Goal: Task Accomplishment & Management: Manage account settings

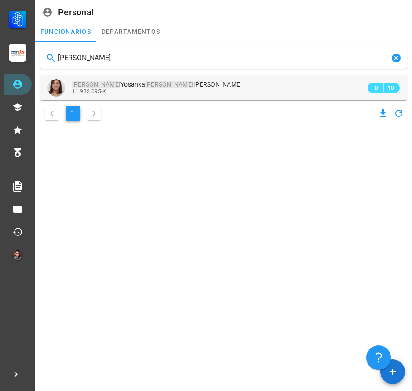
type input "[PERSON_NAME]"
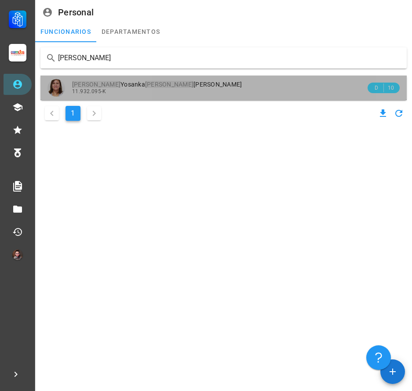
click at [172, 86] on div "[PERSON_NAME] Yosanka [PERSON_NAME] [PERSON_NAME]" at bounding box center [218, 84] width 293 height 7
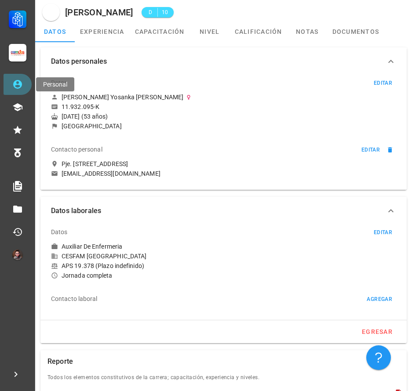
click at [17, 83] on icon at bounding box center [17, 84] width 11 height 11
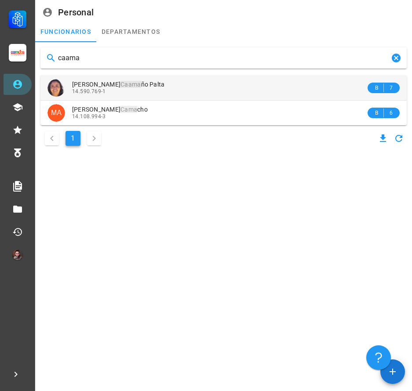
type input "caama"
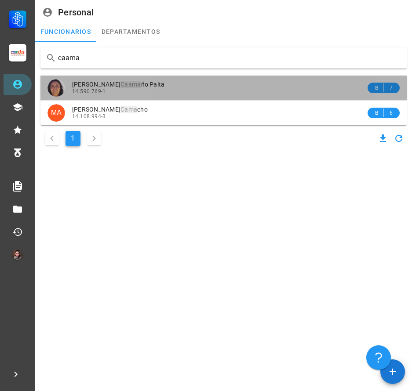
click at [162, 90] on div "14.590.769-1" at bounding box center [218, 91] width 293 height 6
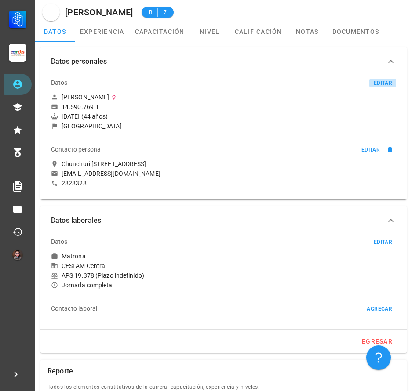
click at [377, 80] on button "editar" at bounding box center [382, 83] width 27 height 9
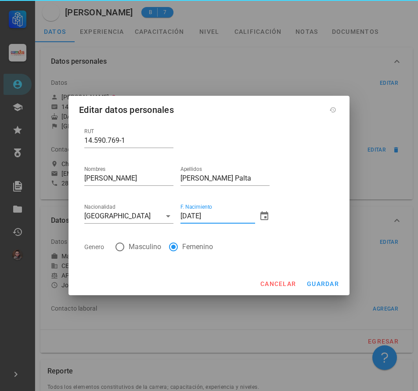
click at [185, 215] on input "[DATE]" at bounding box center [218, 216] width 75 height 14
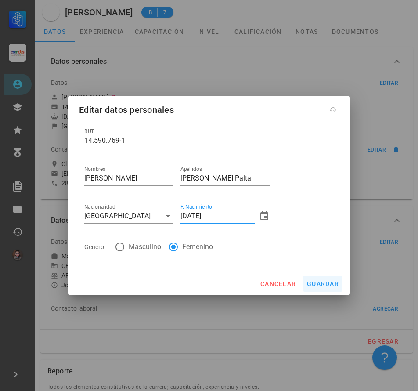
type input "[DATE]"
click at [311, 283] on span "guardar" at bounding box center [323, 283] width 33 height 7
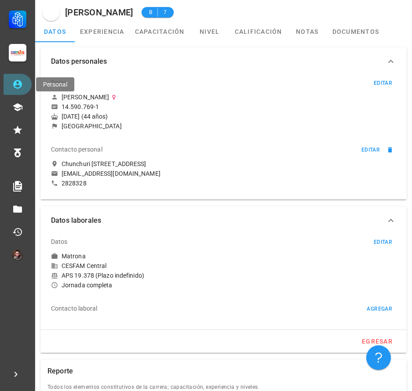
click at [7, 80] on link "Personal" at bounding box center [18, 84] width 28 height 21
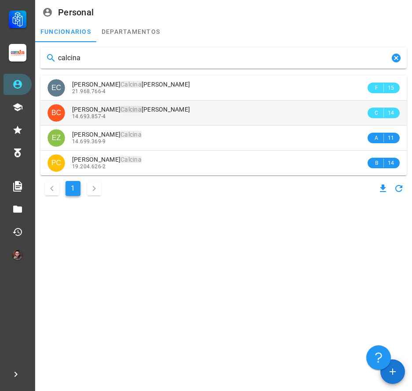
type input "calcina"
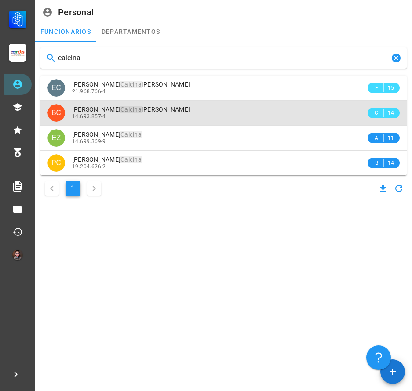
click at [159, 114] on div "14.693.857-4" at bounding box center [218, 116] width 293 height 6
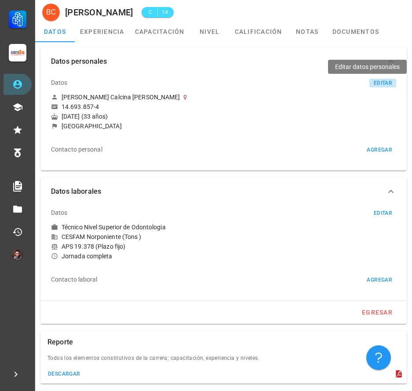
click at [380, 83] on div "editar" at bounding box center [382, 83] width 19 height 6
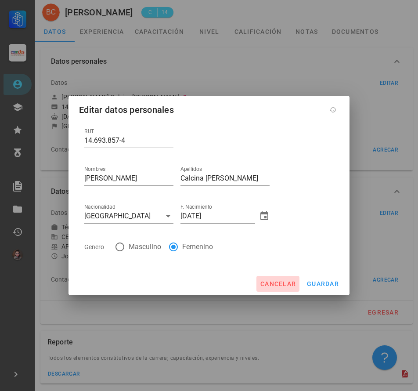
click at [269, 282] on span "cancelar" at bounding box center [278, 283] width 36 height 7
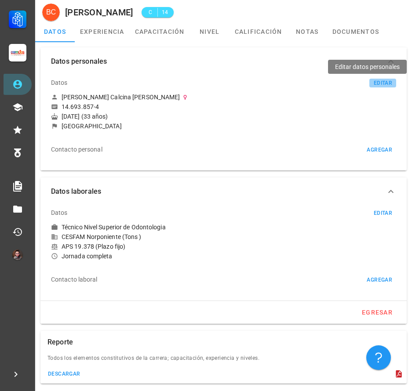
click at [384, 83] on div "editar" at bounding box center [382, 83] width 19 height 6
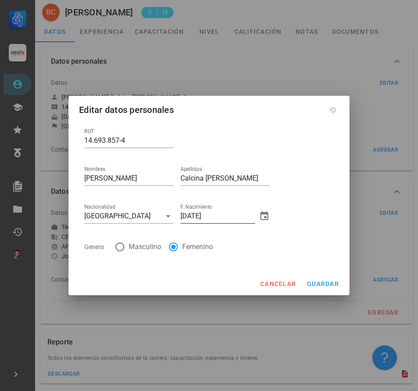
click at [185, 216] on input "[DATE]" at bounding box center [218, 216] width 75 height 14
click at [311, 284] on span "guardar" at bounding box center [323, 283] width 33 height 7
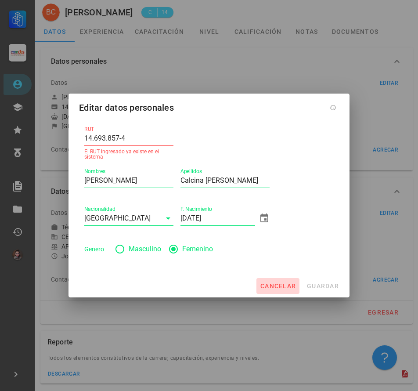
click at [278, 288] on span "cancelar" at bounding box center [278, 285] width 36 height 7
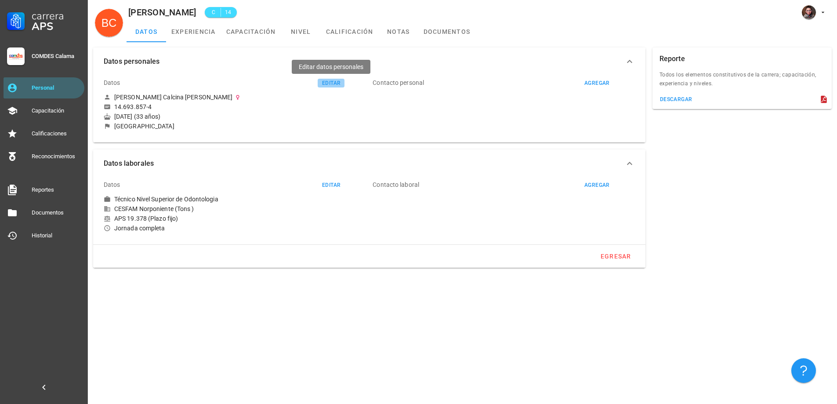
click at [324, 80] on div "editar" at bounding box center [331, 83] width 19 height 6
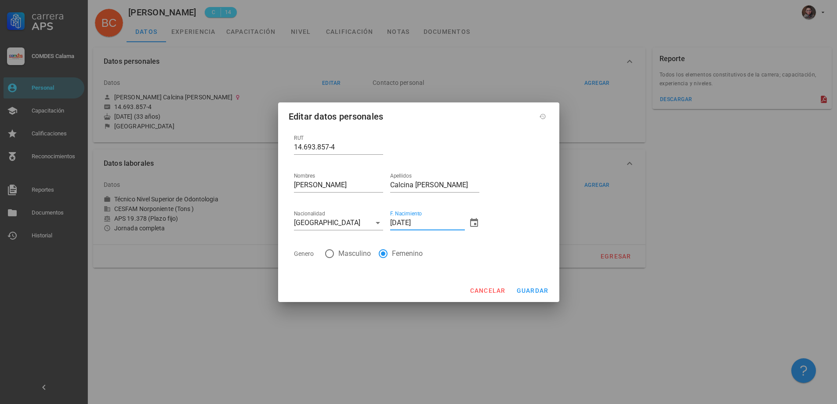
click at [396, 223] on input "[DATE]" at bounding box center [427, 223] width 75 height 14
click at [411, 292] on span "guardar" at bounding box center [532, 290] width 33 height 7
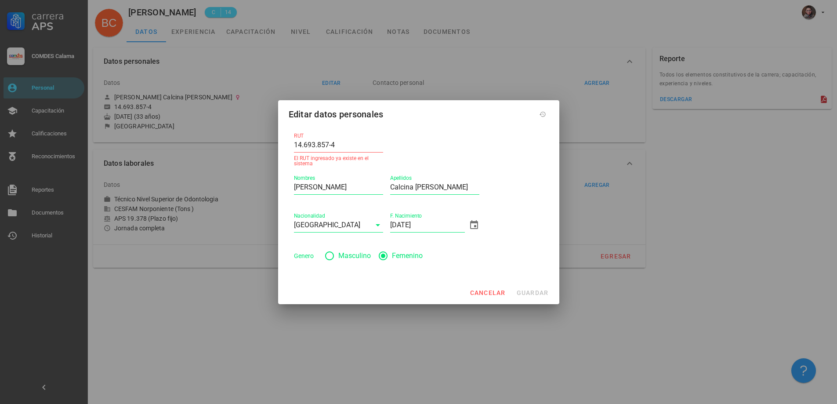
click at [411, 156] on div at bounding box center [435, 148] width 96 height 42
click at [411, 289] on span "cancelar" at bounding box center [487, 292] width 36 height 7
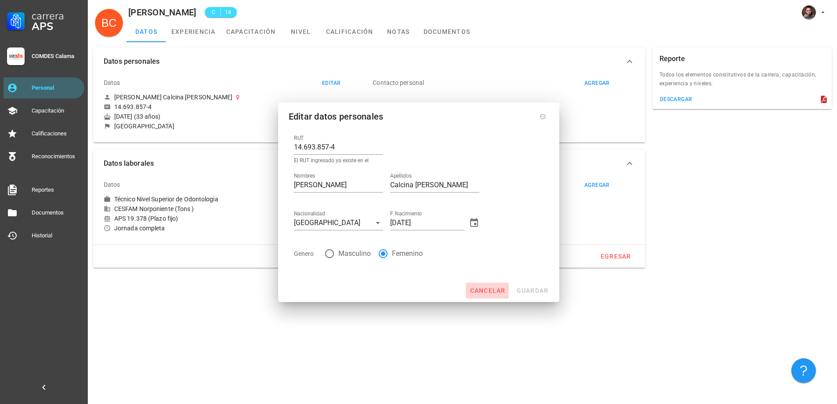
type input "[DATE]"
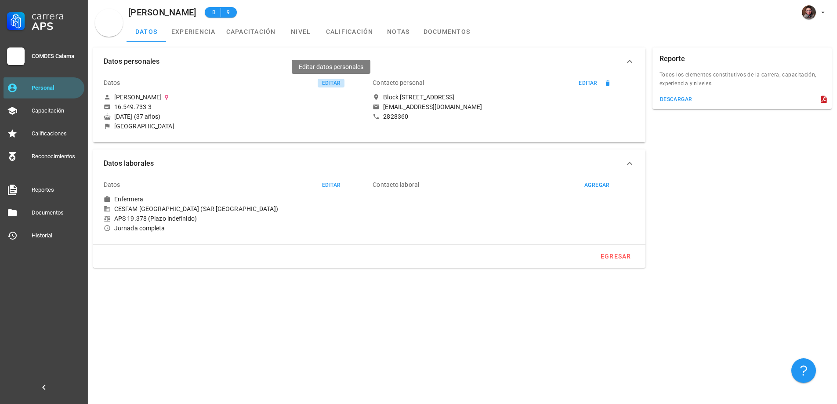
click at [327, 83] on div "editar" at bounding box center [331, 83] width 19 height 6
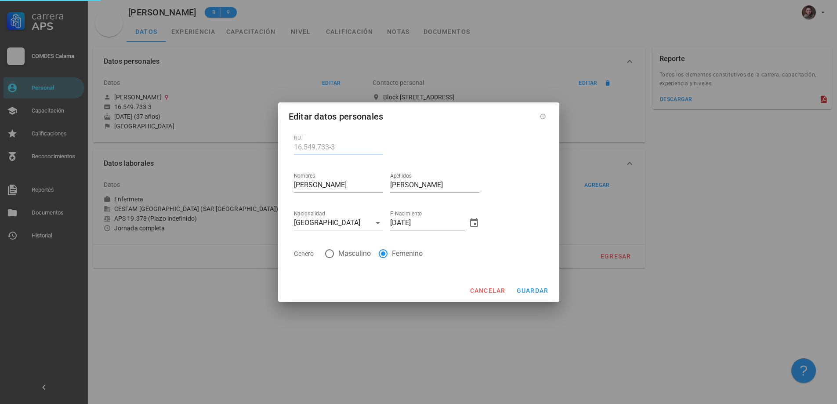
click at [406, 224] on input "21/11/1987" at bounding box center [427, 223] width 75 height 14
type input "21/10/1987"
click at [336, 190] on input "Pia Mackarena" at bounding box center [338, 185] width 89 height 14
click at [518, 294] on button "guardar" at bounding box center [533, 290] width 40 height 16
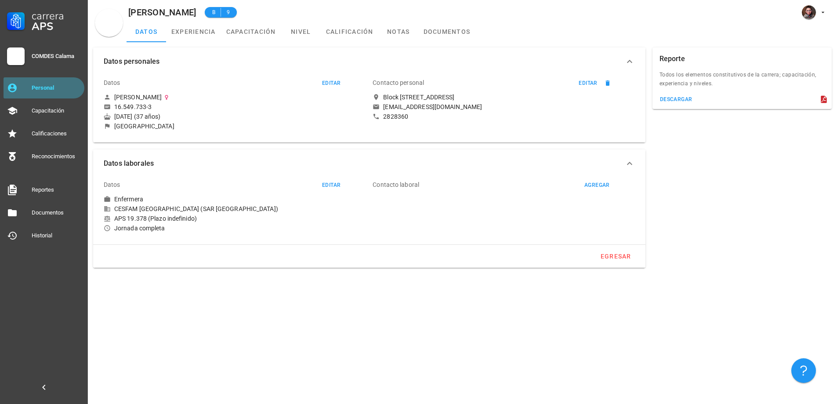
click at [66, 93] on div "Personal" at bounding box center [56, 88] width 49 height 14
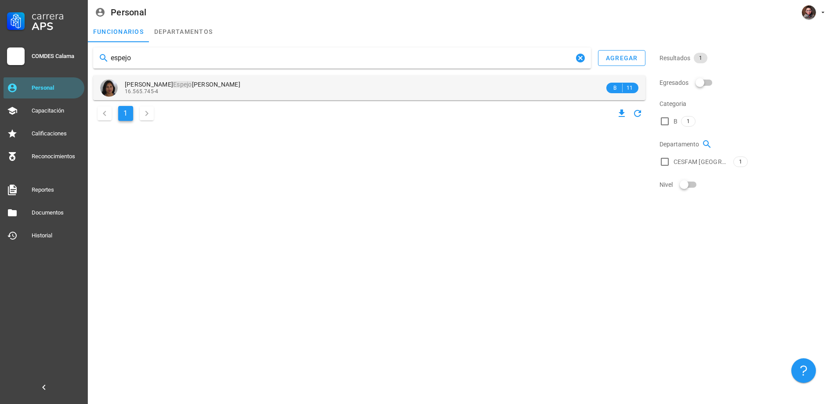
type input "espejo"
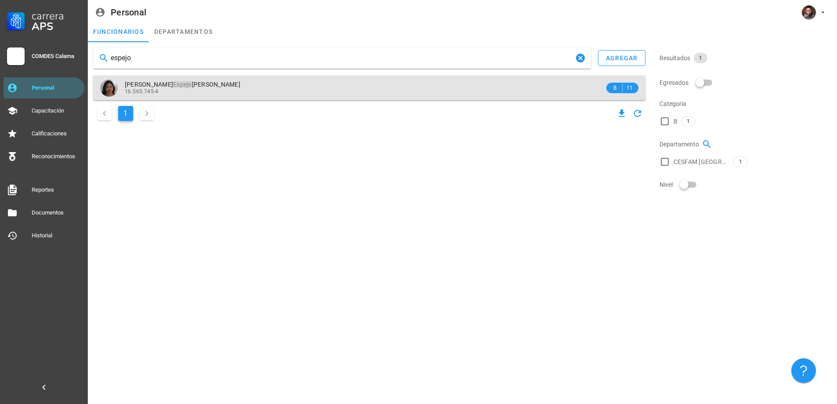
click at [246, 95] on div "Jenifer Dayane Espejo Valderrama 16.565.745-4" at bounding box center [365, 88] width 480 height 24
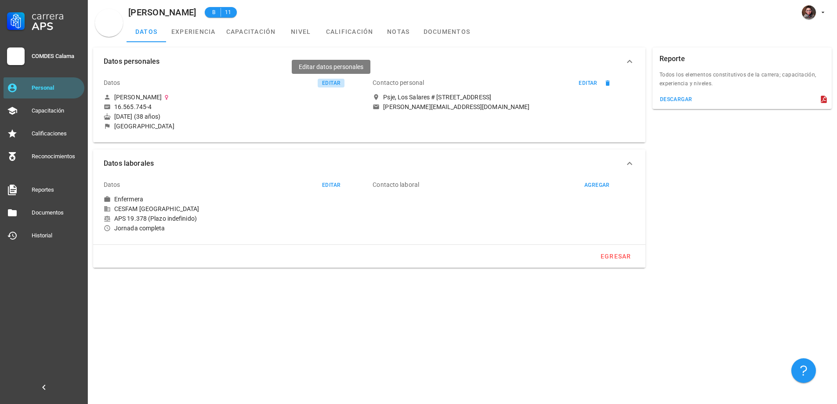
click at [327, 83] on div "editar" at bounding box center [331, 83] width 19 height 6
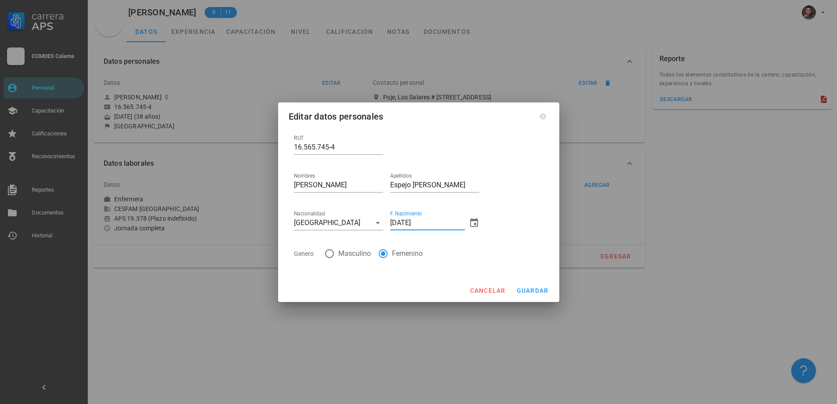
click at [406, 224] on input "13/06/1987" at bounding box center [427, 223] width 75 height 14
click at [505, 207] on div "RUT 16.565.745-4 Nombres Jenifer Dayane Apellidos Espejo Valderrama Nacionalida…" at bounding box center [418, 201] width 257 height 142
click at [532, 290] on span "guardar" at bounding box center [532, 290] width 33 height 7
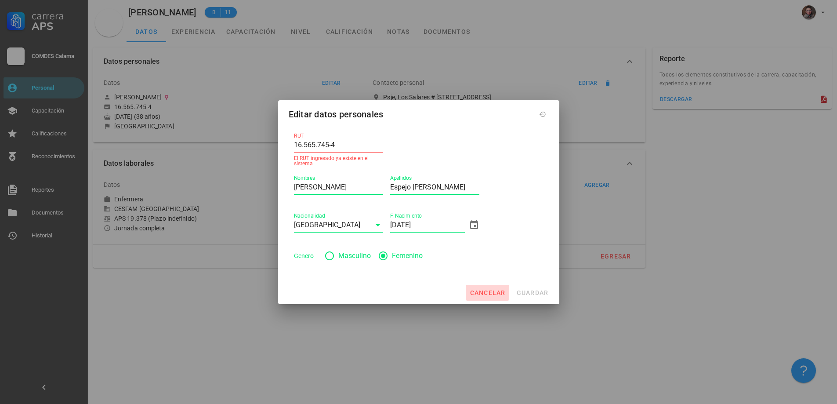
click at [474, 292] on span "cancelar" at bounding box center [487, 292] width 36 height 7
type input "13/06/1987"
